Goal: Entertainment & Leisure: Browse casually

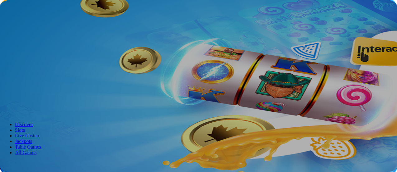
click at [31, 25] on span "Log in" at bounding box center [32, 22] width 11 height 5
type input "**********"
click at [19, 126] on button "Log In" at bounding box center [10, 129] width 17 height 7
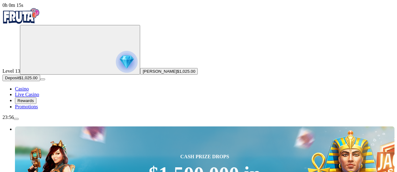
type input "*****"
